Goal: Task Accomplishment & Management: Manage account settings

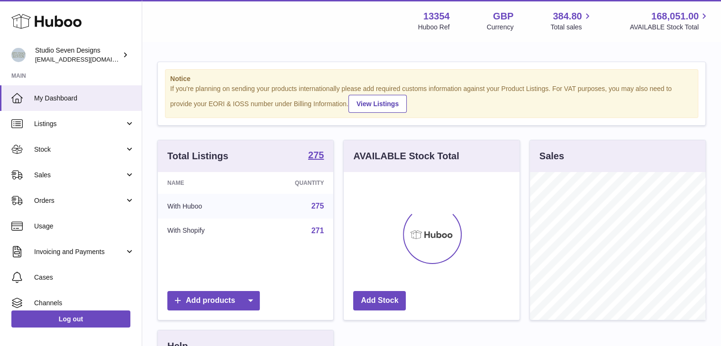
scroll to position [148, 176]
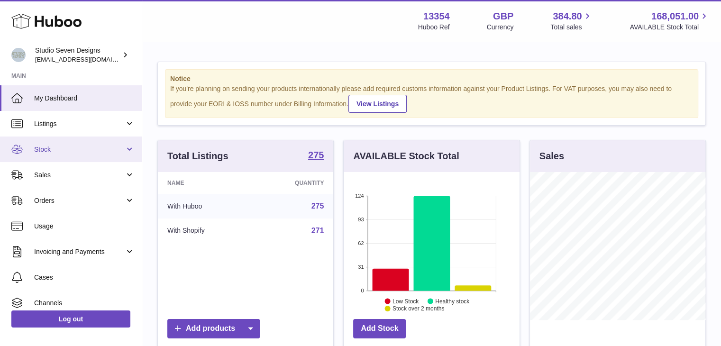
click at [81, 151] on span "Stock" at bounding box center [79, 149] width 91 height 9
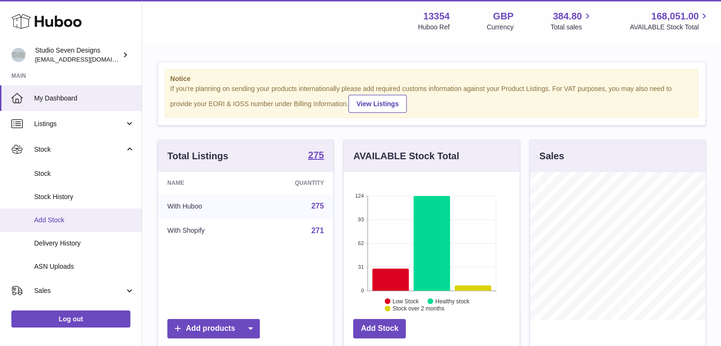
click at [76, 218] on span "Add Stock" at bounding box center [84, 220] width 101 height 9
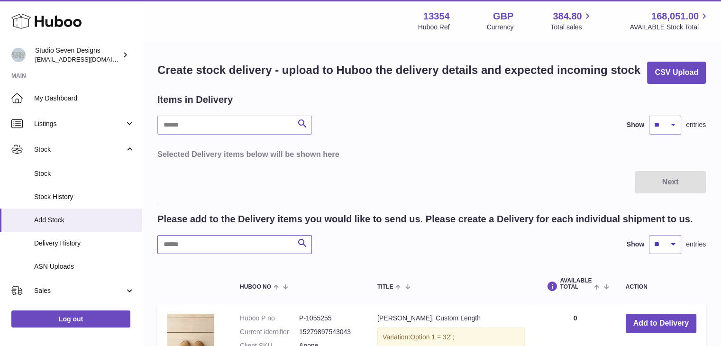
click at [213, 237] on input "text" at bounding box center [234, 244] width 155 height 19
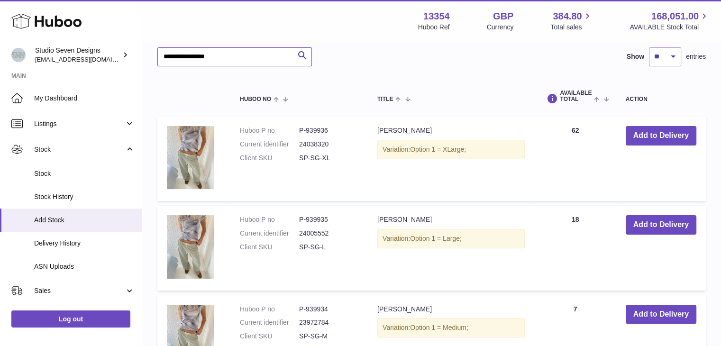
scroll to position [198, 0]
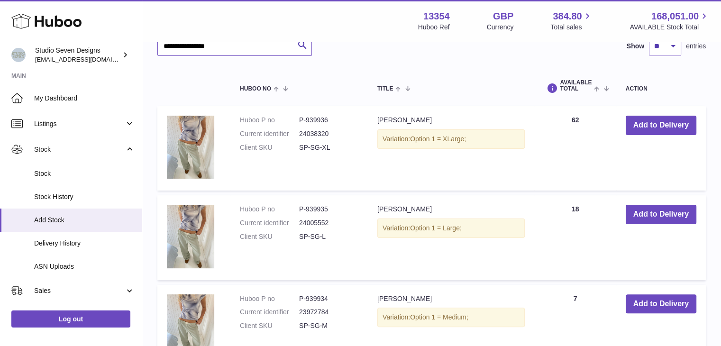
type input "**********"
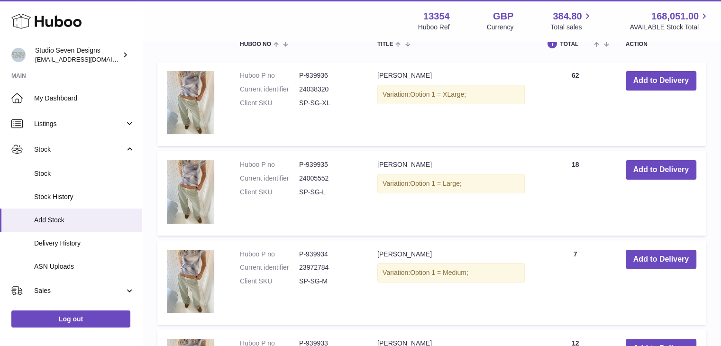
scroll to position [244, 0]
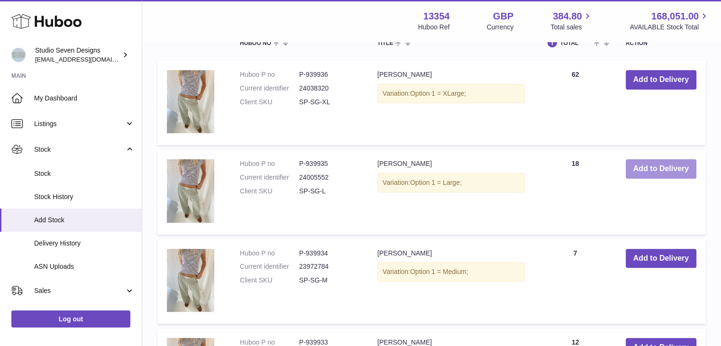
click at [661, 163] on button "Add to Delivery" at bounding box center [661, 168] width 71 height 19
click at [658, 257] on button "Add to Delivery" at bounding box center [661, 257] width 71 height 19
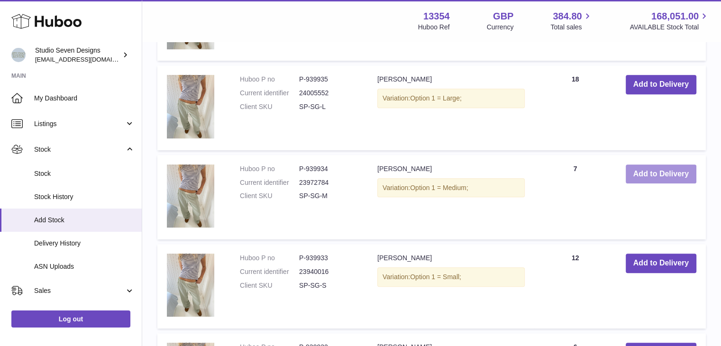
scroll to position [530, 0]
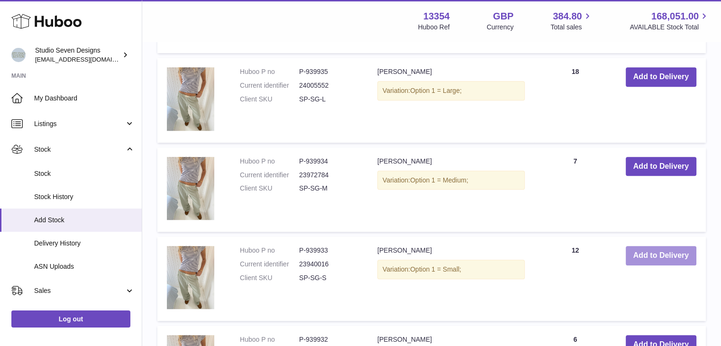
click at [647, 254] on button "Add to Delivery" at bounding box center [661, 255] width 71 height 19
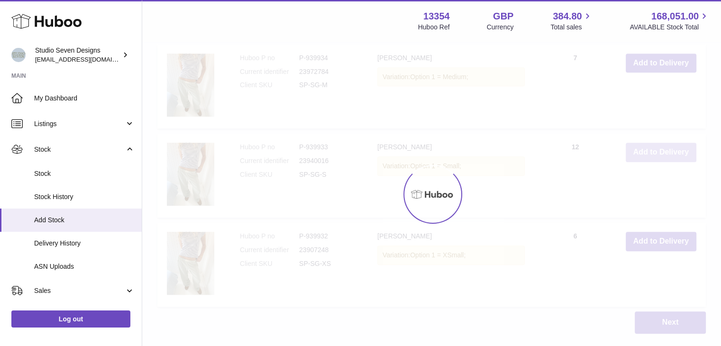
scroll to position [737, 0]
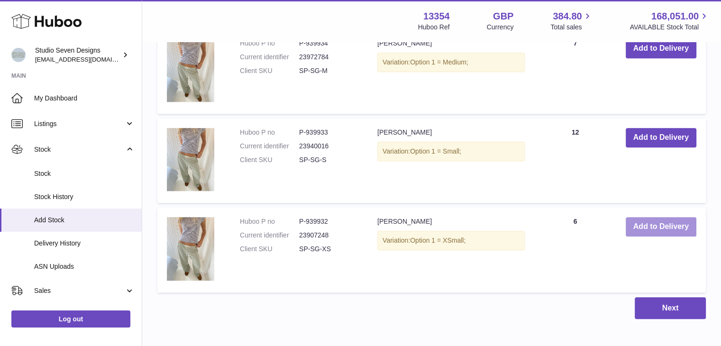
click at [651, 235] on button "Add to Delivery" at bounding box center [661, 226] width 71 height 19
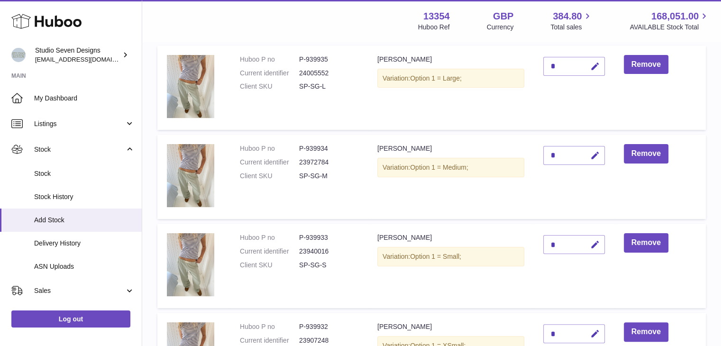
scroll to position [66, 0]
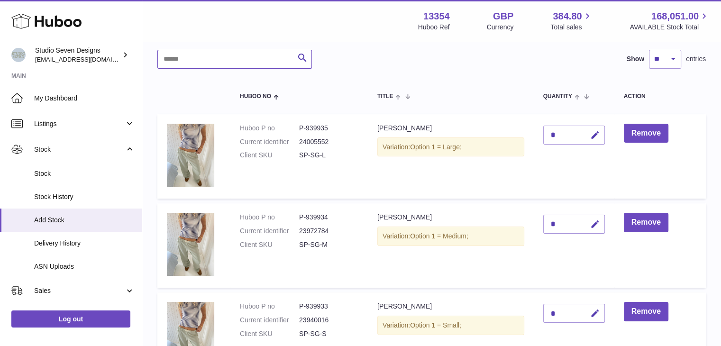
click at [187, 56] on input "text" at bounding box center [234, 59] width 155 height 19
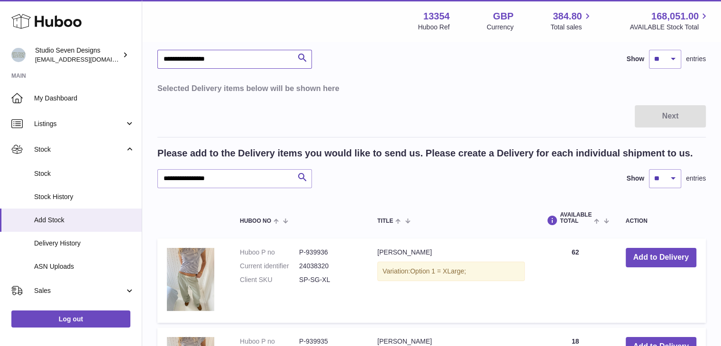
type input "**********"
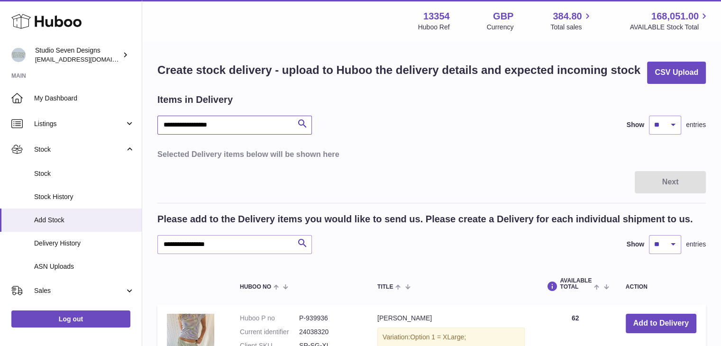
click at [239, 127] on input "**********" at bounding box center [234, 125] width 155 height 19
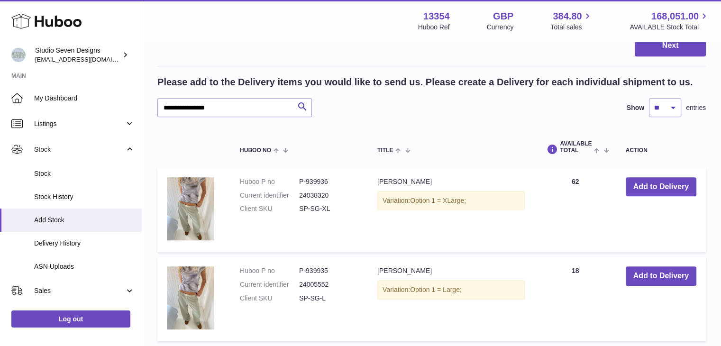
scroll to position [508, 0]
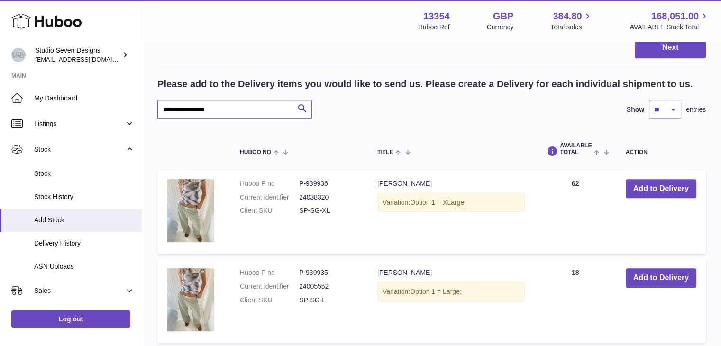
click at [223, 115] on input "**********" at bounding box center [234, 109] width 155 height 19
click at [201, 110] on input "**********" at bounding box center [234, 109] width 155 height 19
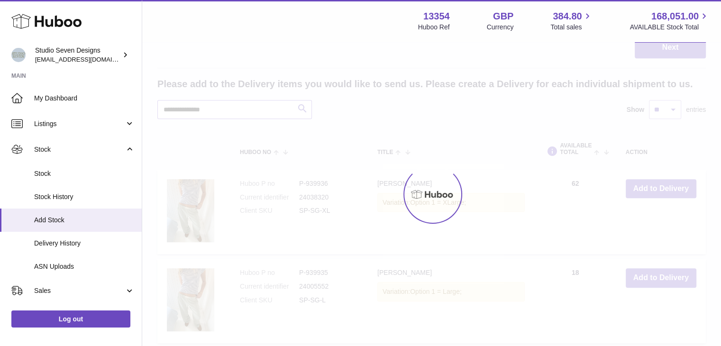
scroll to position [424, 0]
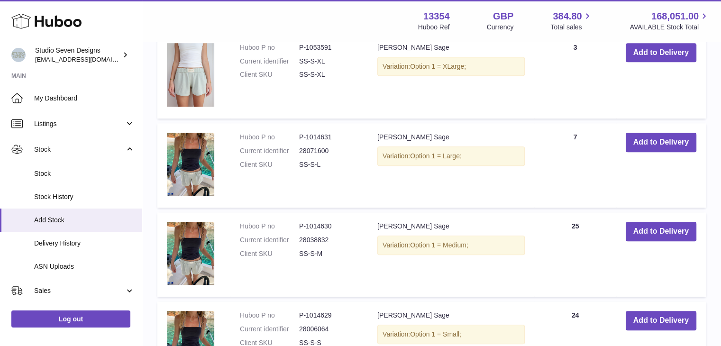
scroll to position [644, 0]
type input "**********"
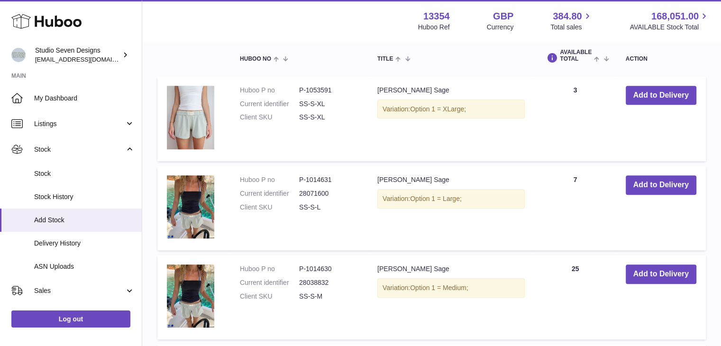
scroll to position [599, 0]
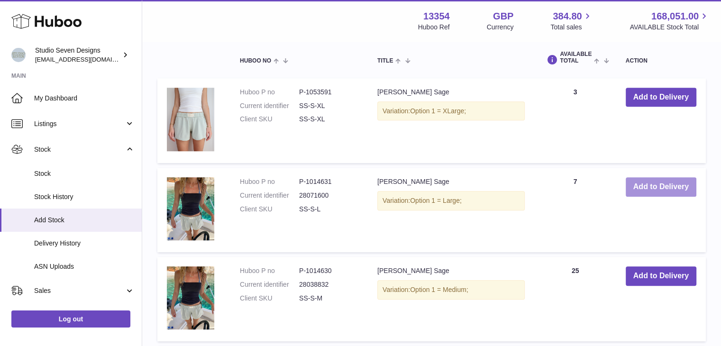
click at [663, 189] on button "Add to Delivery" at bounding box center [661, 186] width 71 height 19
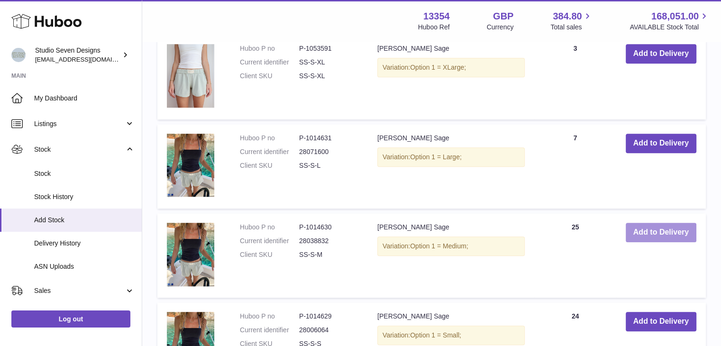
click at [650, 229] on button "Add to Delivery" at bounding box center [661, 232] width 71 height 19
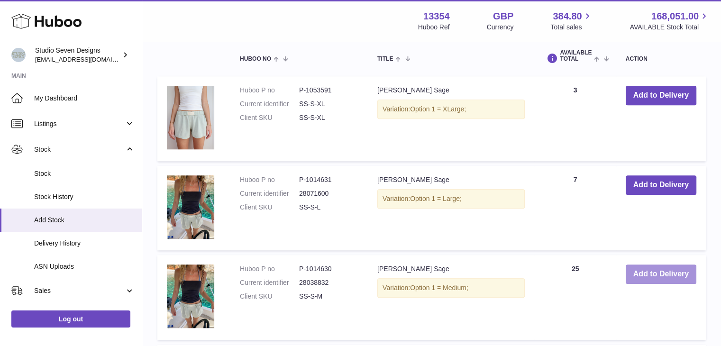
scroll to position [868, 0]
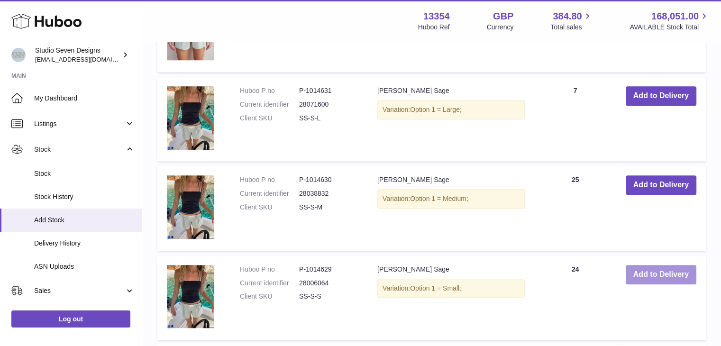
click at [669, 275] on button "Add to Delivery" at bounding box center [661, 274] width 71 height 19
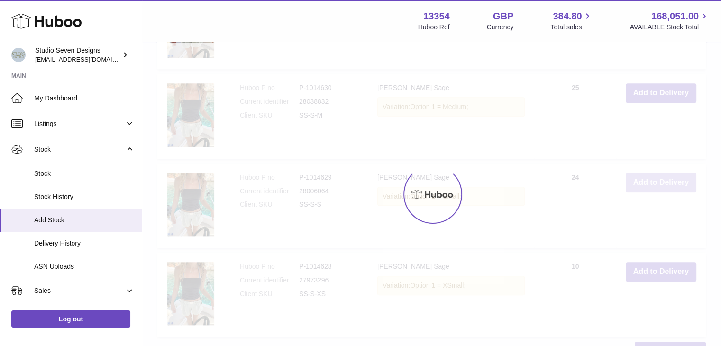
scroll to position [1050, 0]
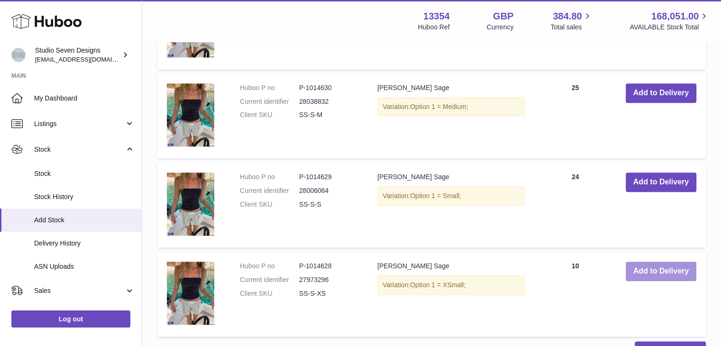
click at [647, 274] on button "Add to Delivery" at bounding box center [661, 271] width 71 height 19
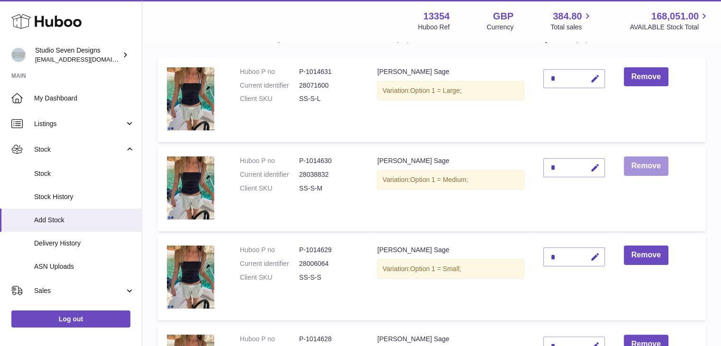
scroll to position [89, 0]
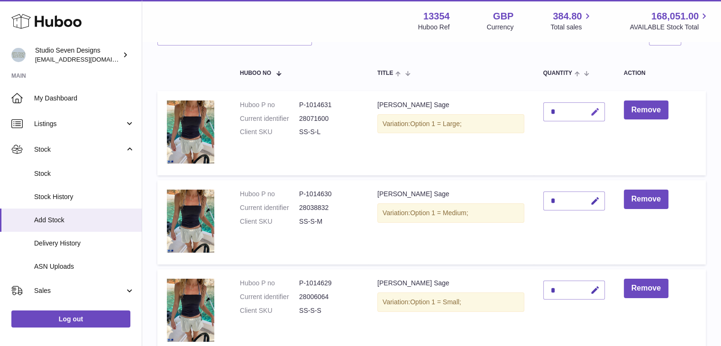
click at [587, 110] on button "button" at bounding box center [594, 111] width 22 height 19
click at [603, 115] on input "*" at bounding box center [574, 111] width 62 height 19
type input "*"
click at [601, 114] on button "submit" at bounding box center [594, 111] width 18 height 15
click at [639, 204] on button "Remove" at bounding box center [646, 199] width 45 height 19
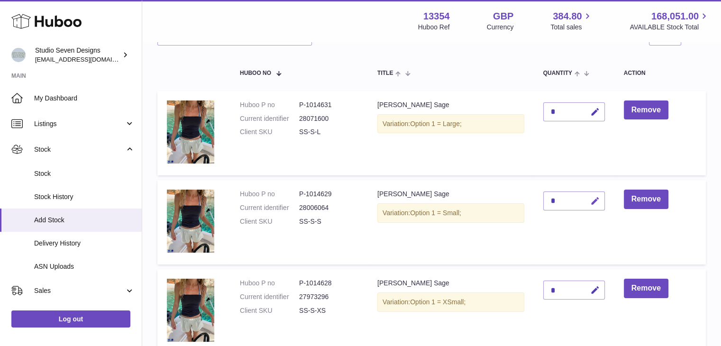
click at [592, 192] on button "button" at bounding box center [594, 201] width 22 height 19
type input "*"
click at [594, 197] on icon "submit" at bounding box center [595, 201] width 9 height 9
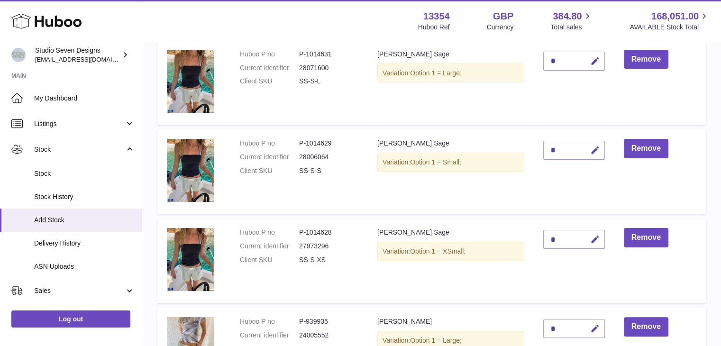
scroll to position [142, 0]
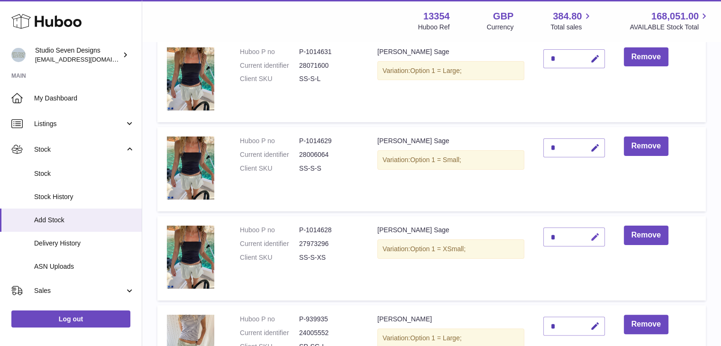
click at [597, 242] on button "button" at bounding box center [594, 237] width 22 height 19
type input "*"
click at [597, 242] on button "submit" at bounding box center [594, 236] width 18 height 15
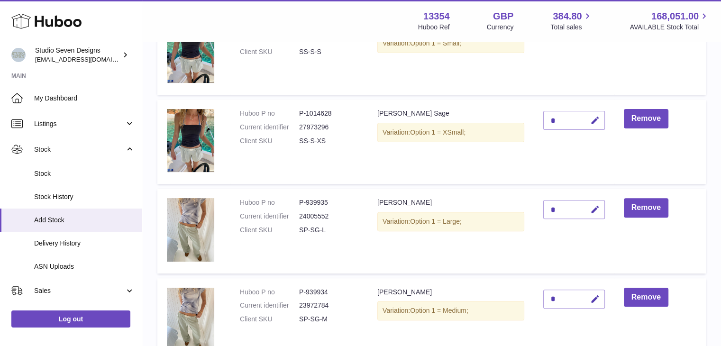
scroll to position [281, 0]
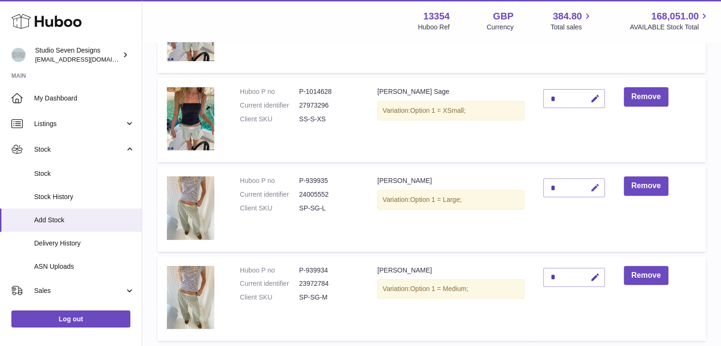
click at [595, 193] on button "button" at bounding box center [594, 187] width 22 height 19
type input "**"
click at [595, 193] on button "submit" at bounding box center [594, 187] width 18 height 15
click at [595, 283] on button "button" at bounding box center [594, 277] width 22 height 19
type input "**"
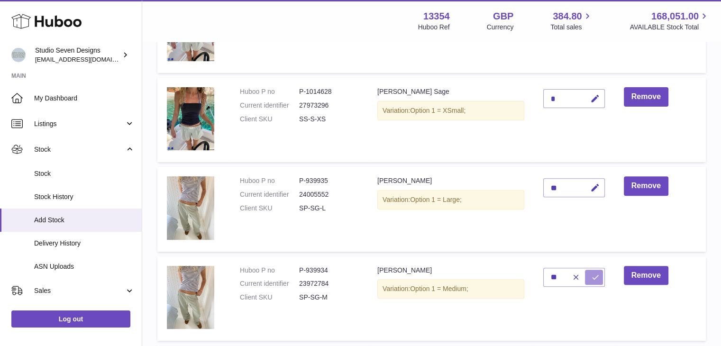
click at [595, 283] on button "submit" at bounding box center [594, 277] width 18 height 15
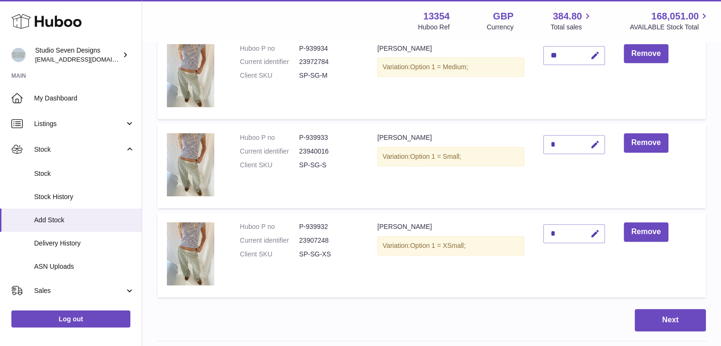
scroll to position [503, 0]
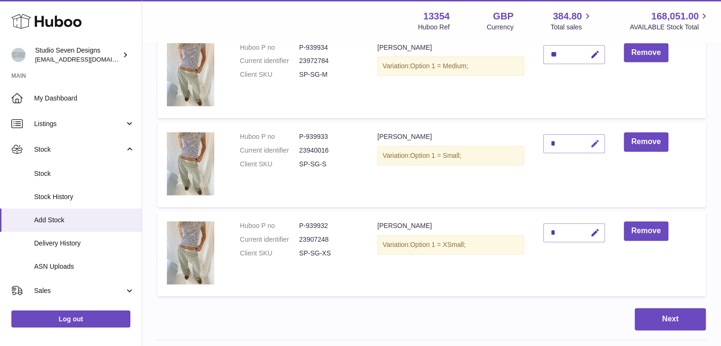
click at [599, 144] on icon "button" at bounding box center [595, 144] width 10 height 10
type input "**"
click at [599, 144] on icon "submit" at bounding box center [595, 143] width 9 height 9
click at [598, 232] on icon "button" at bounding box center [595, 233] width 10 height 10
type input "**"
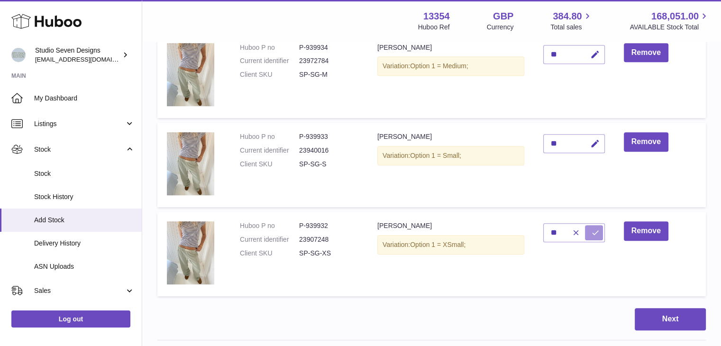
click at [598, 232] on icon "submit" at bounding box center [595, 233] width 9 height 9
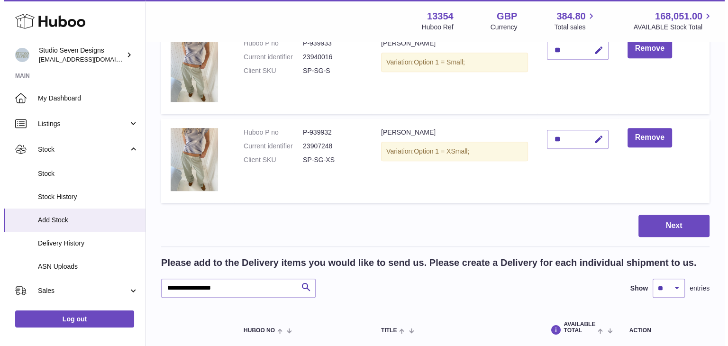
scroll to position [597, 0]
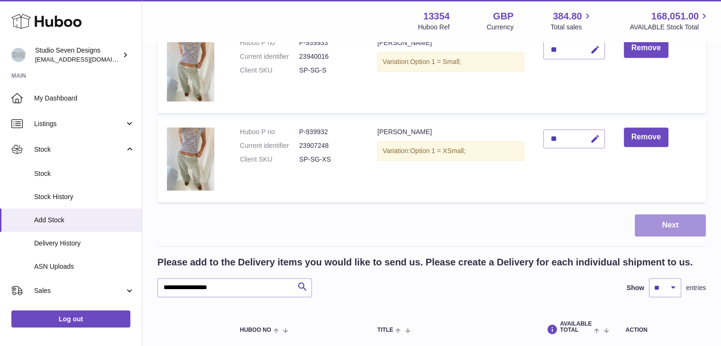
click at [663, 232] on button "Next" at bounding box center [670, 225] width 71 height 22
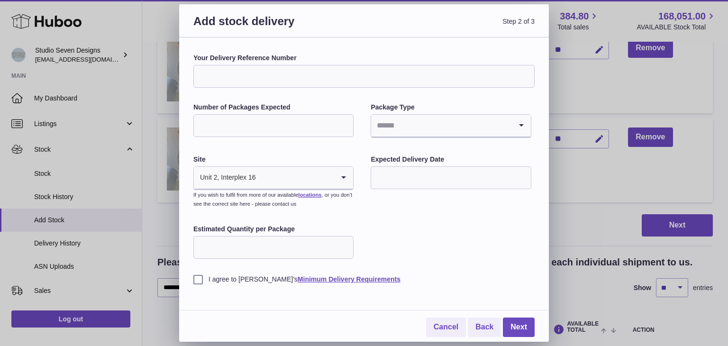
click at [324, 78] on input "Your Delivery Reference Number" at bounding box center [363, 76] width 341 height 23
type input "**********"
click at [305, 112] on div "Number of Packages Expected" at bounding box center [273, 121] width 160 height 36
click at [311, 122] on input "Number of Packages Expected" at bounding box center [273, 125] width 160 height 23
type input "*"
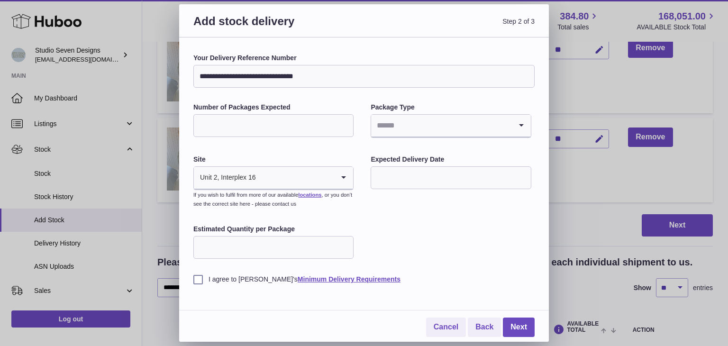
click at [388, 125] on input "Search for option" at bounding box center [441, 126] width 140 height 22
click at [396, 187] on li "Boxes" at bounding box center [451, 189] width 158 height 19
click at [277, 130] on input "*" at bounding box center [273, 125] width 160 height 23
type input "*"
click at [421, 176] on input "text" at bounding box center [451, 177] width 160 height 23
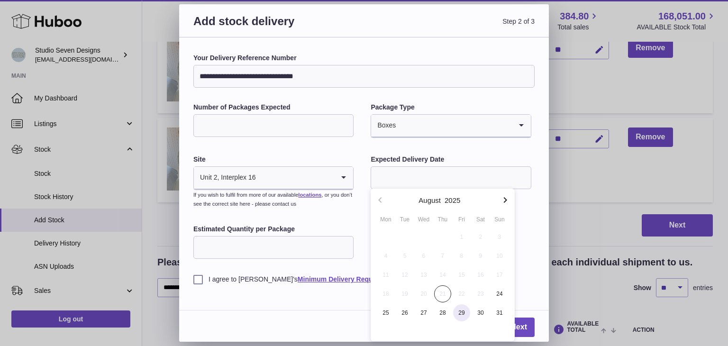
click at [457, 312] on span "29" at bounding box center [461, 312] width 17 height 17
type input "**********"
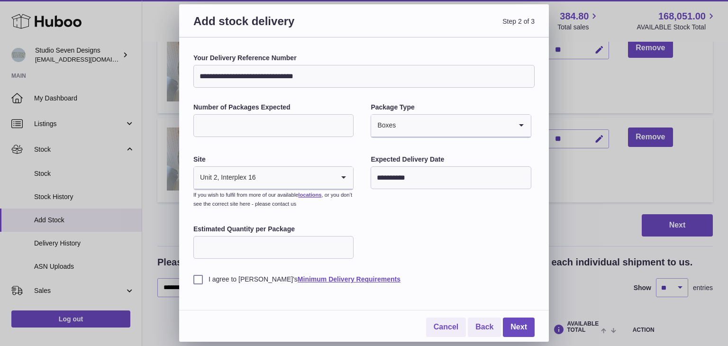
click at [200, 278] on label "I agree to Huboo's Minimum Delivery Requirements" at bounding box center [363, 279] width 341 height 9
click at [521, 327] on link "Next" at bounding box center [519, 327] width 32 height 19
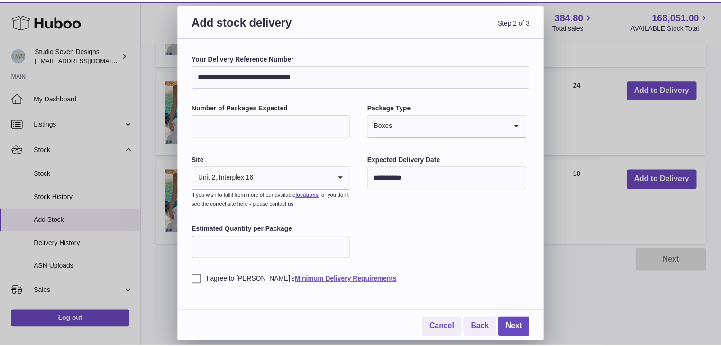
scroll to position [501, 0]
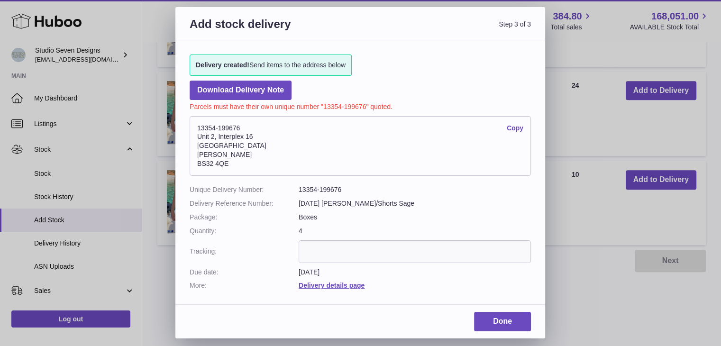
click at [326, 187] on dd "13354-199676" at bounding box center [415, 189] width 232 height 9
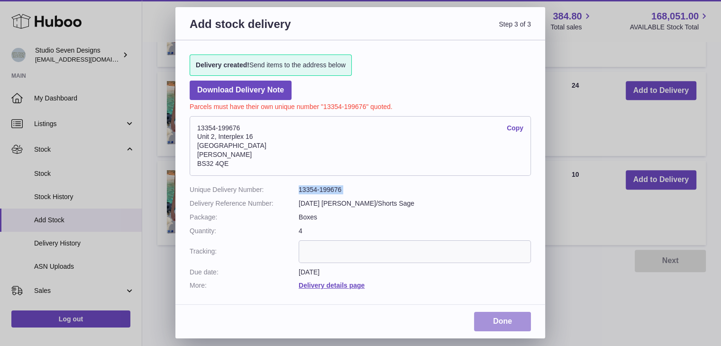
click at [507, 315] on link "Done" at bounding box center [502, 321] width 57 height 19
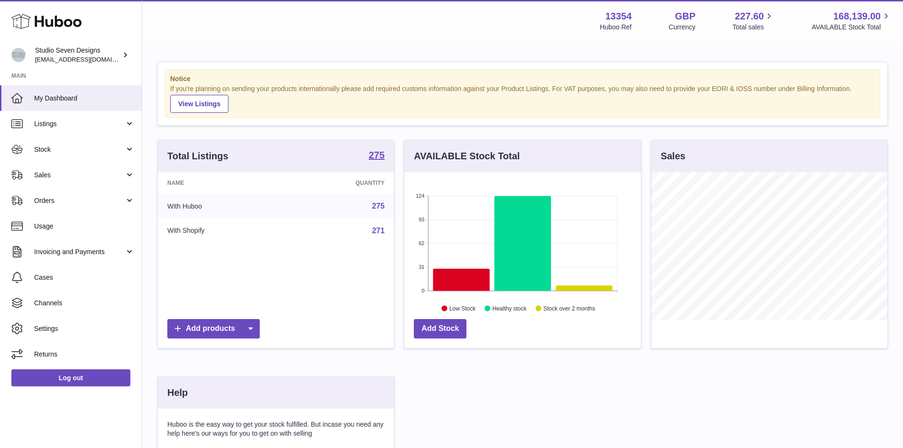
scroll to position [148, 237]
click at [128, 249] on link "Invoicing and Payments" at bounding box center [71, 252] width 142 height 26
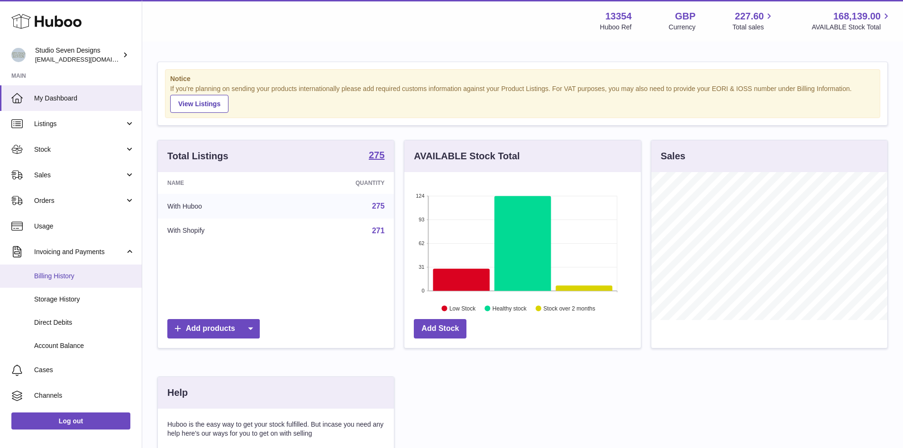
click at [65, 273] on span "Billing History" at bounding box center [84, 276] width 101 height 9
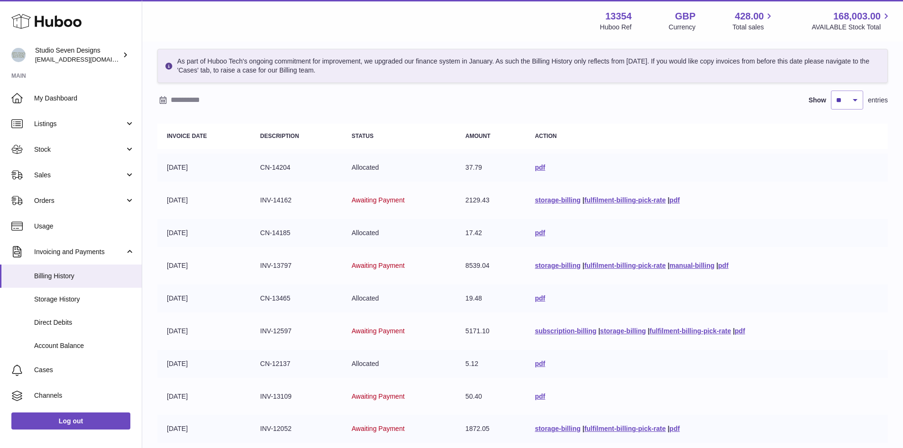
scroll to position [38, 0]
click at [191, 99] on input "text" at bounding box center [245, 99] width 148 height 15
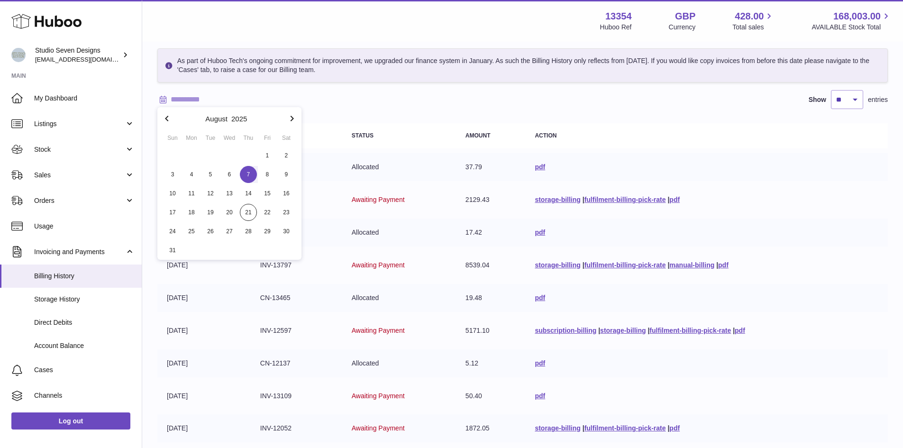
click at [250, 172] on span "7" at bounding box center [248, 174] width 17 height 17
click at [254, 174] on span "7" at bounding box center [248, 174] width 17 height 17
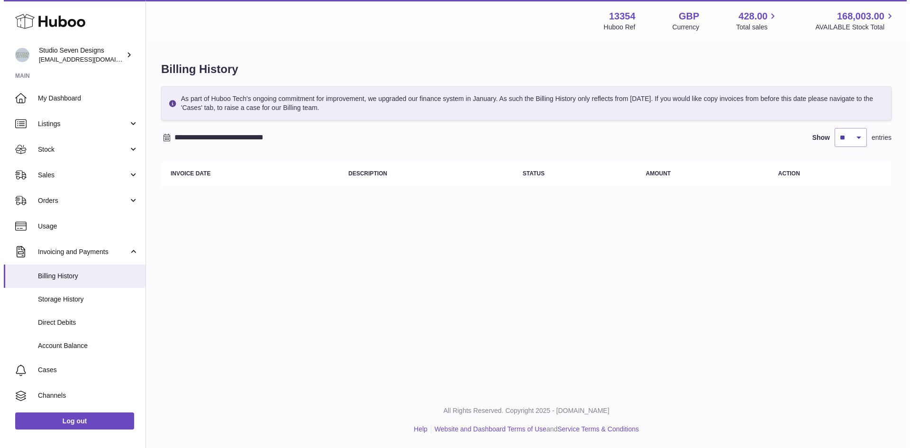
scroll to position [0, 0]
click at [270, 140] on input "**********" at bounding box center [245, 137] width 148 height 15
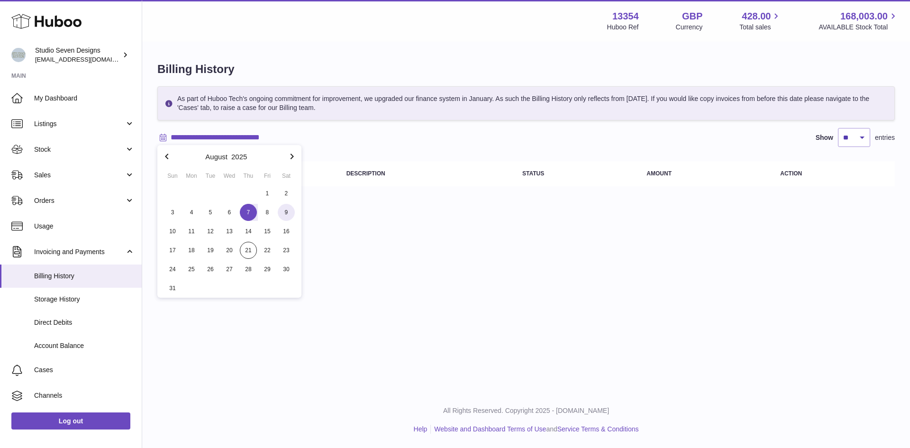
click at [282, 212] on span "9" at bounding box center [286, 212] width 17 height 17
click at [246, 210] on span "7" at bounding box center [248, 212] width 17 height 17
type input "**********"
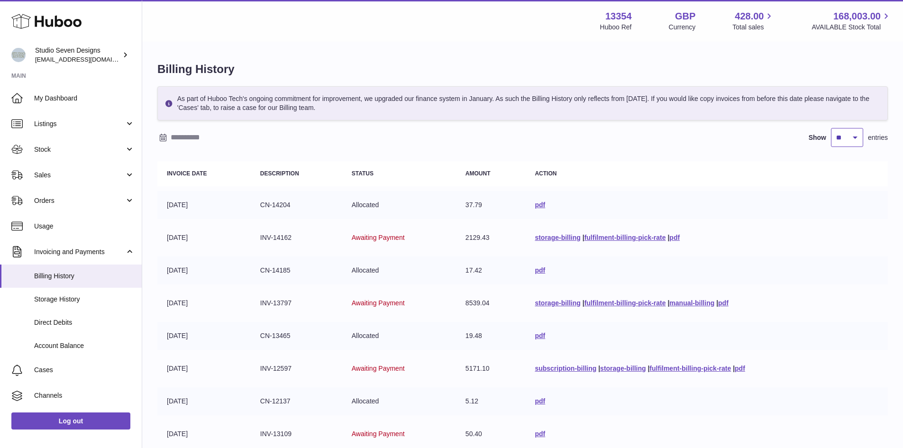
click at [850, 137] on select "** ** ** ***" at bounding box center [847, 137] width 32 height 19
select select "**"
click at [831, 128] on select "** ** ** ***" at bounding box center [847, 137] width 32 height 19
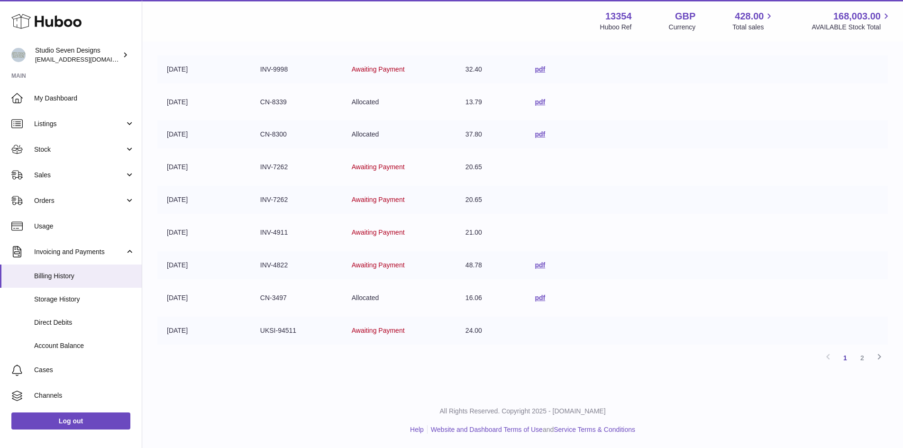
scroll to position [653, 0]
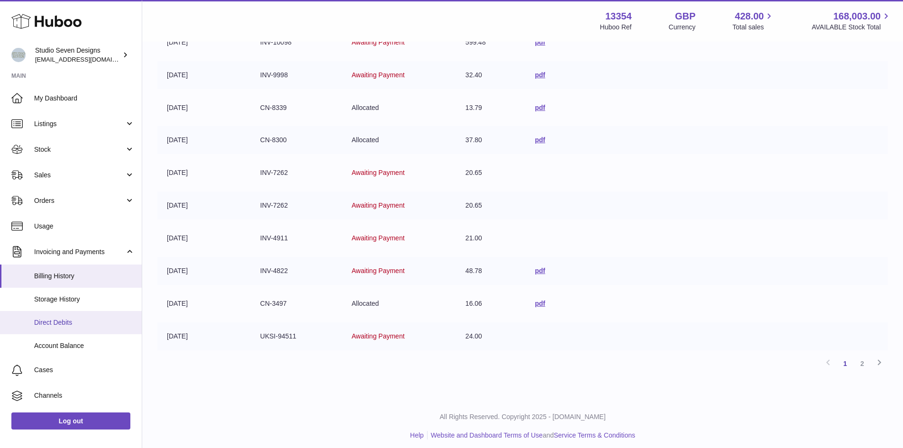
click at [87, 323] on span "Direct Debits" at bounding box center [84, 322] width 101 height 9
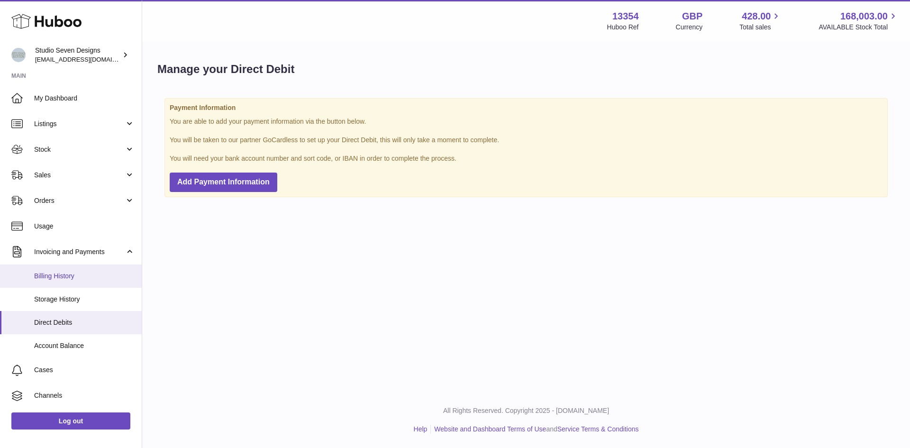
click at [59, 273] on span "Billing History" at bounding box center [84, 276] width 101 height 9
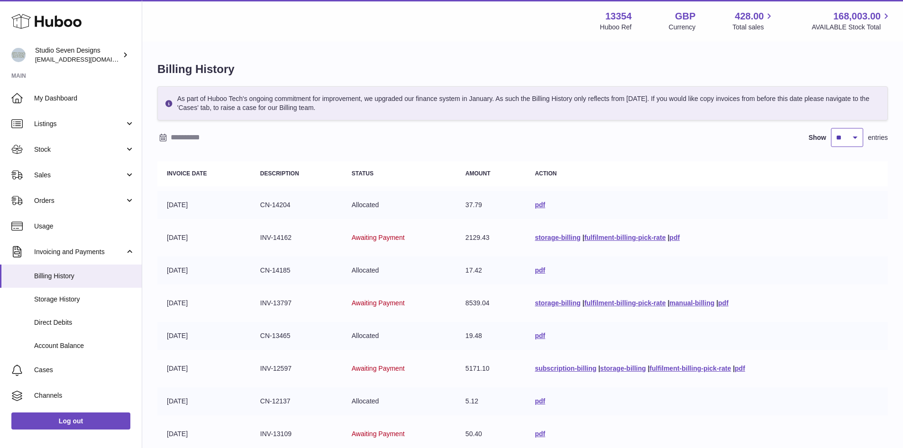
click at [853, 133] on select "** ** ** ***" at bounding box center [847, 137] width 32 height 19
select select "**"
click at [831, 128] on select "** ** ** ***" at bounding box center [847, 137] width 32 height 19
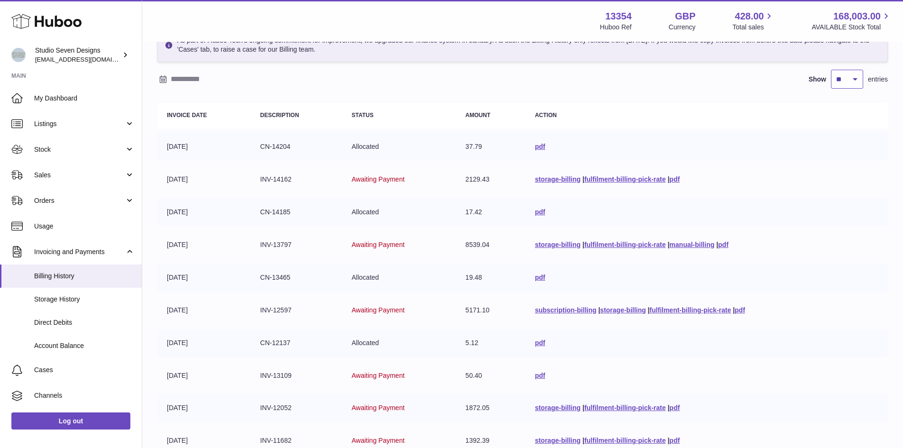
scroll to position [59, 0]
click at [81, 316] on link "Direct Debits" at bounding box center [71, 322] width 142 height 23
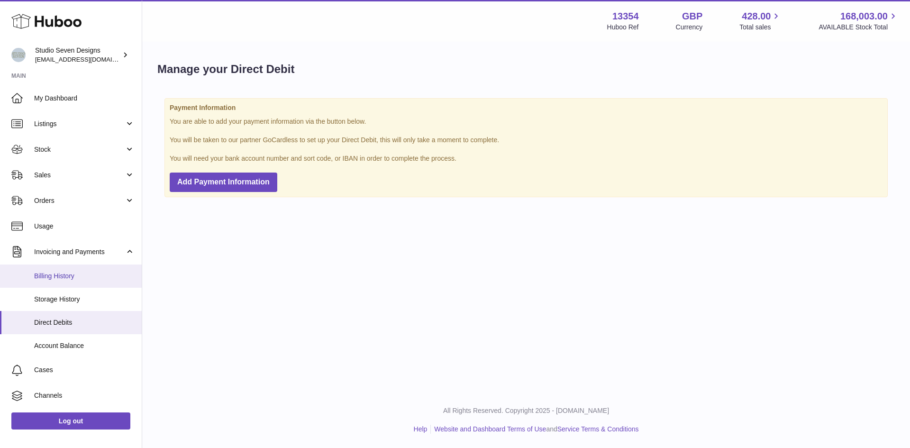
click at [71, 270] on link "Billing History" at bounding box center [71, 276] width 142 height 23
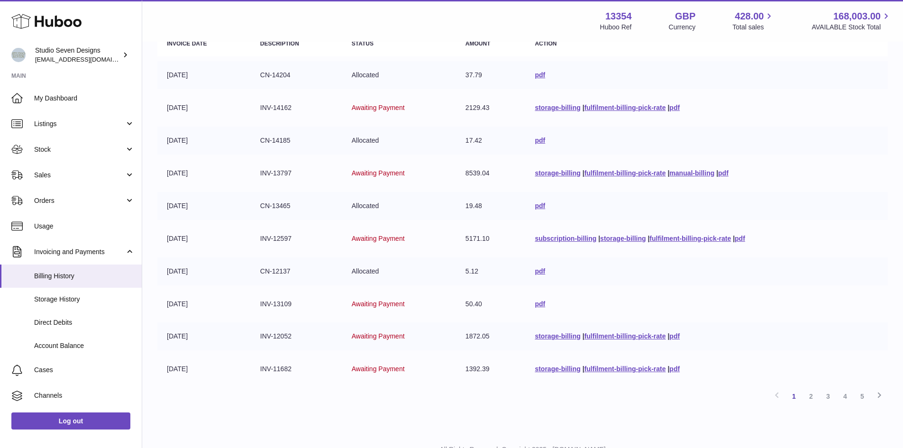
scroll to position [130, 0]
click at [724, 174] on link "pdf" at bounding box center [723, 173] width 10 height 8
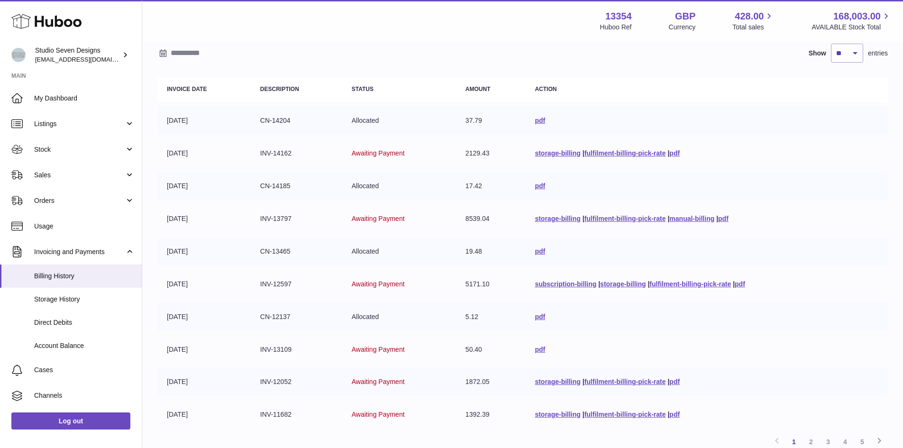
scroll to position [84, 0]
click at [744, 287] on link "pdf" at bounding box center [740, 285] width 10 height 8
click at [41, 91] on link "My Dashboard" at bounding box center [71, 98] width 142 height 26
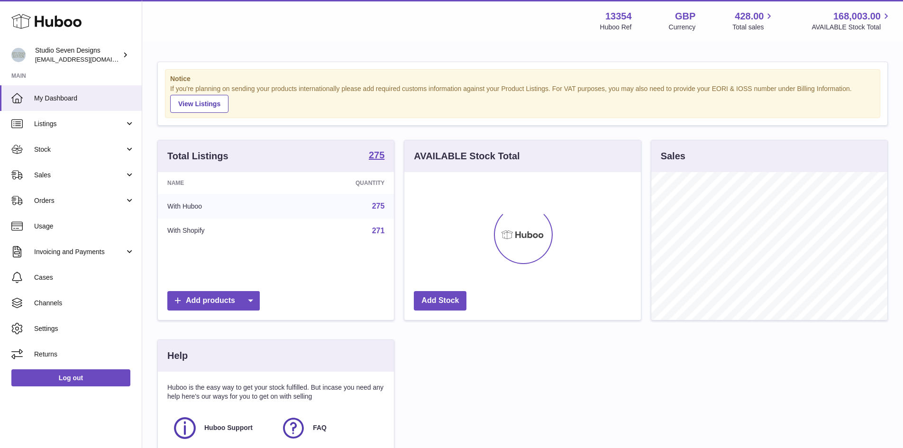
scroll to position [148, 237]
